Goal: Transaction & Acquisition: Purchase product/service

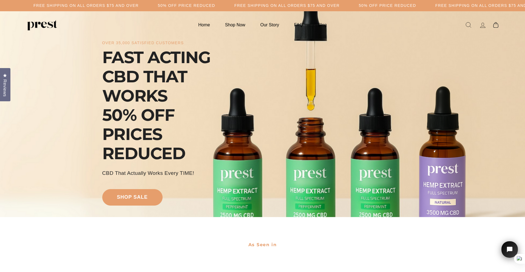
drag, startPoint x: 146, startPoint y: 194, endPoint x: 186, endPoint y: 180, distance: 42.5
click at [147, 194] on link "shop sale" at bounding box center [132, 197] width 60 height 16
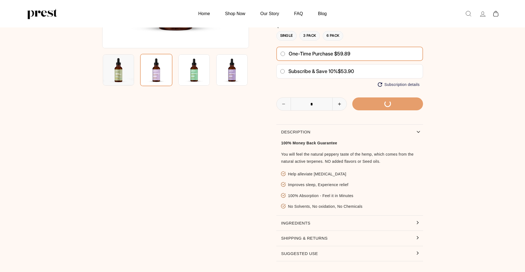
scroll to position [137, 0]
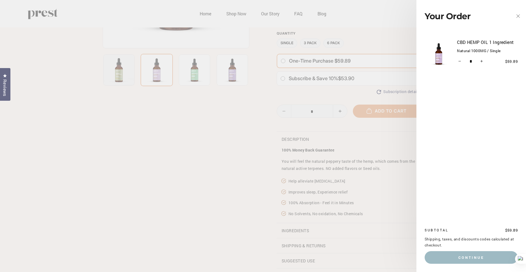
drag, startPoint x: 370, startPoint y: 78, endPoint x: 374, endPoint y: 76, distance: 3.7
click at [371, 78] on main "27" at bounding box center [263, 84] width 526 height 421
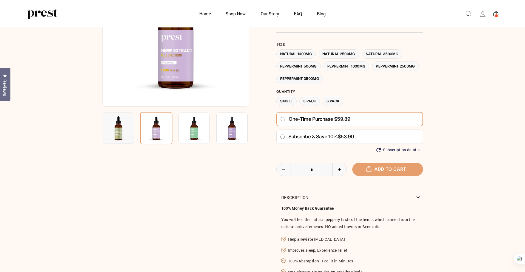
scroll to position [0, 0]
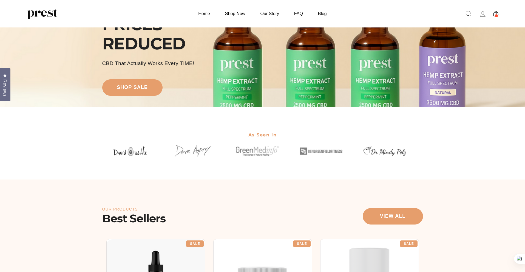
scroll to position [247, 0]
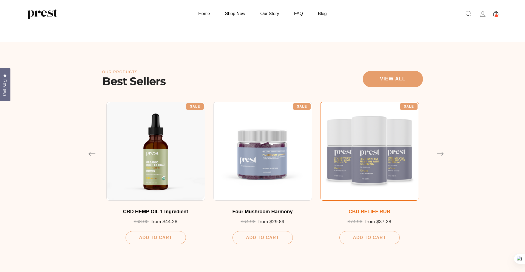
click at [388, 138] on div at bounding box center [369, 151] width 99 height 99
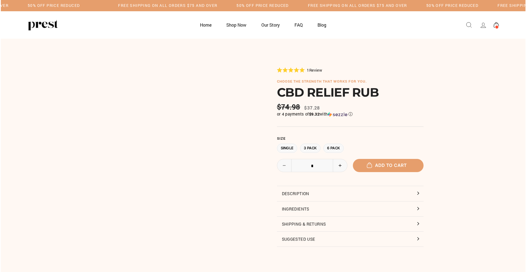
scroll to position [137, 0]
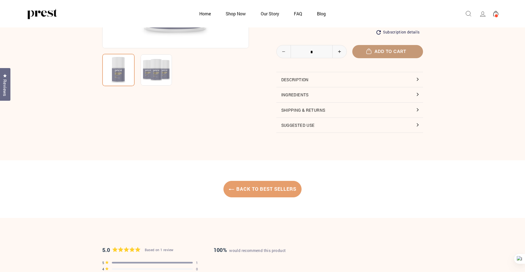
click at [381, 52] on button "Add to cart" at bounding box center [387, 51] width 71 height 13
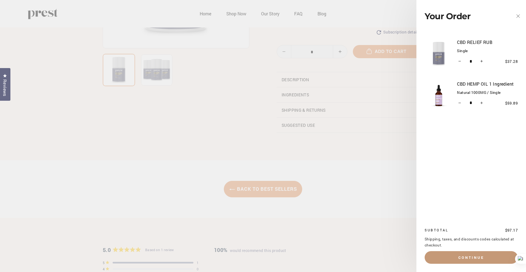
click at [482, 260] on button "Continue" at bounding box center [471, 257] width 93 height 13
